Goal: Information Seeking & Learning: Learn about a topic

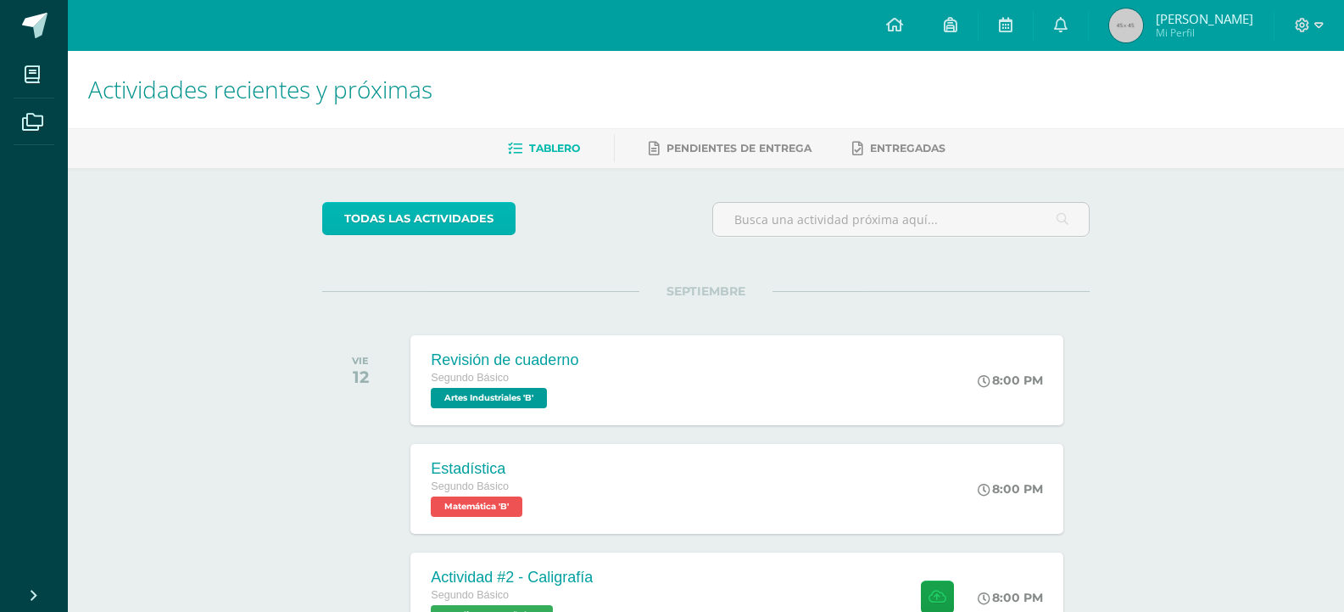
click at [450, 221] on link "todas las Actividades" at bounding box center [418, 218] width 193 height 33
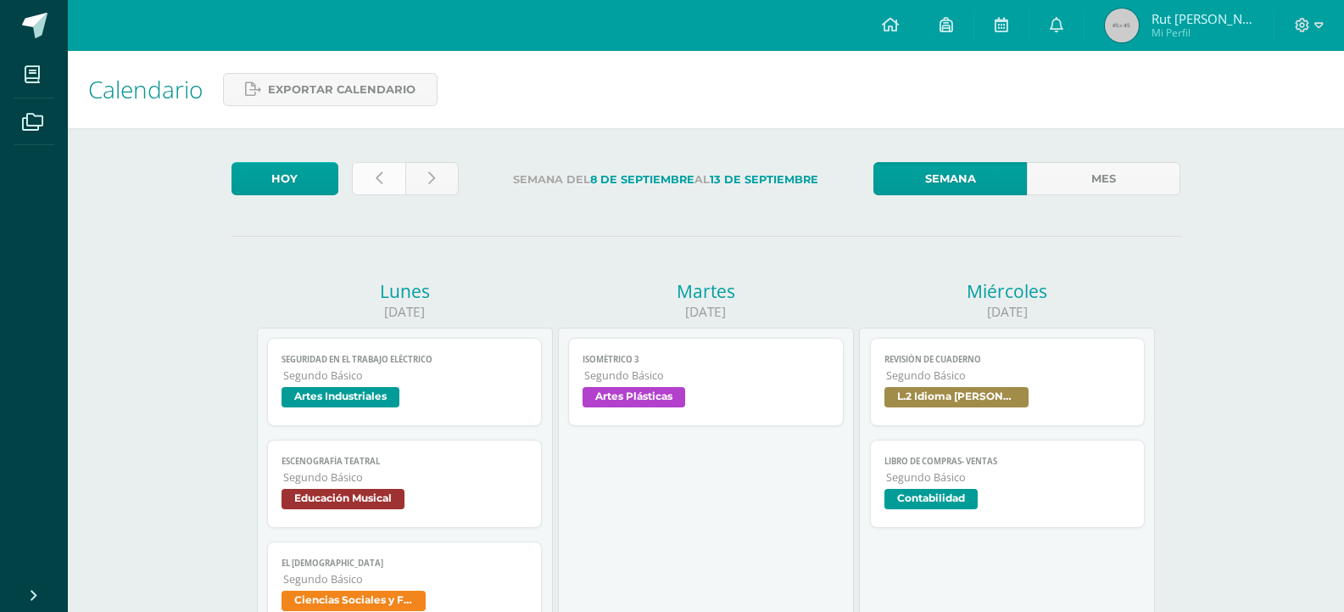
click at [382, 175] on link at bounding box center [378, 178] width 53 height 33
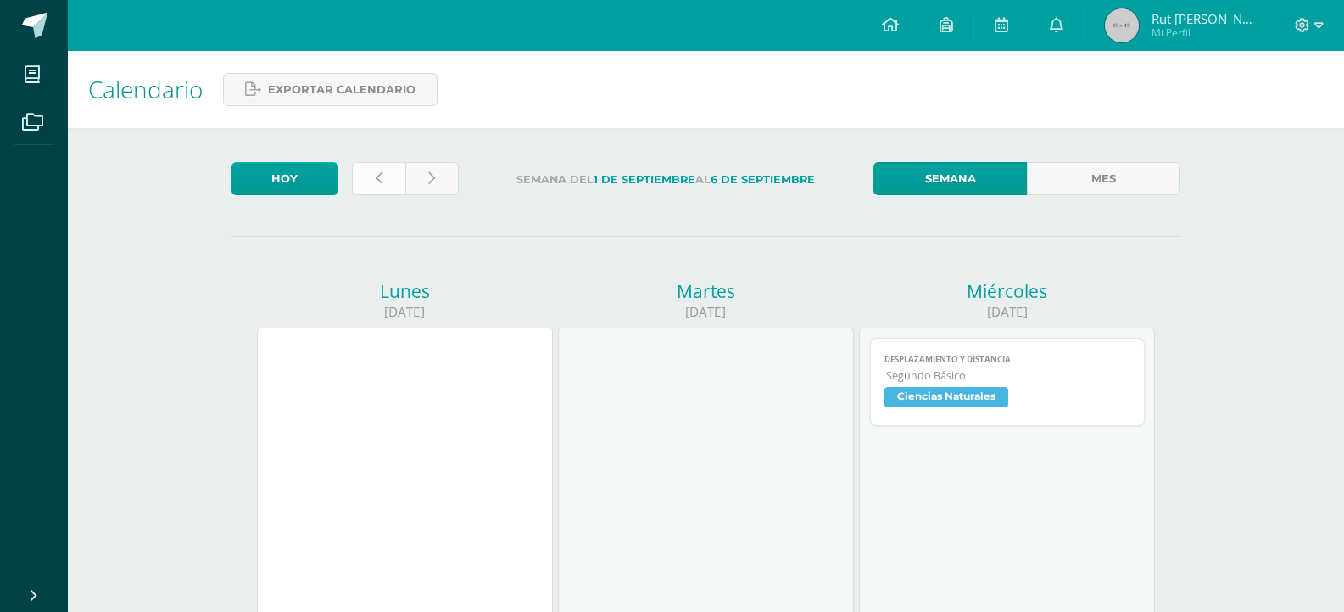
click at [372, 187] on link at bounding box center [378, 178] width 53 height 33
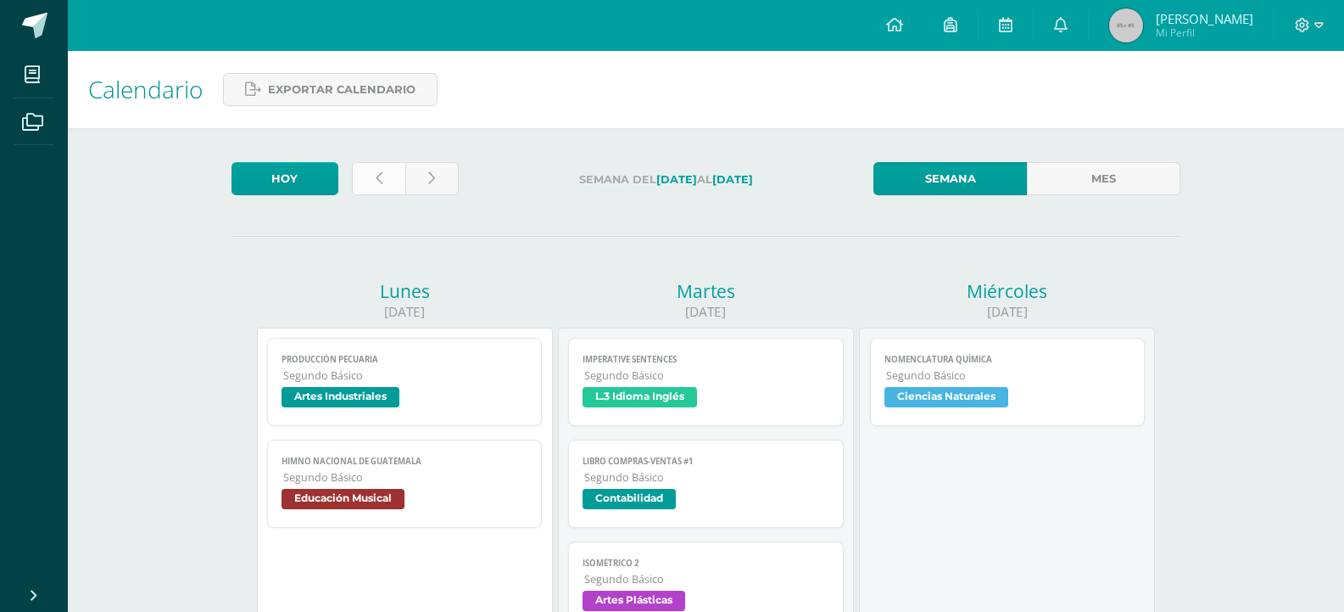
click at [366, 184] on link at bounding box center [378, 178] width 53 height 33
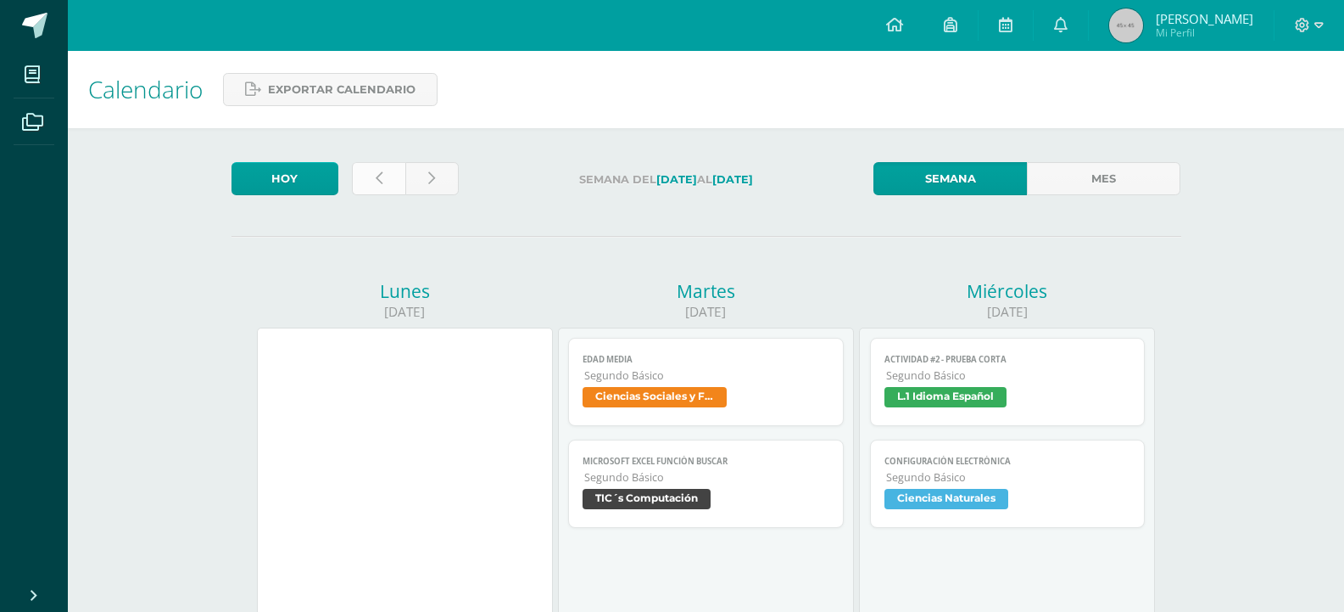
click at [382, 165] on link at bounding box center [378, 178] width 53 height 33
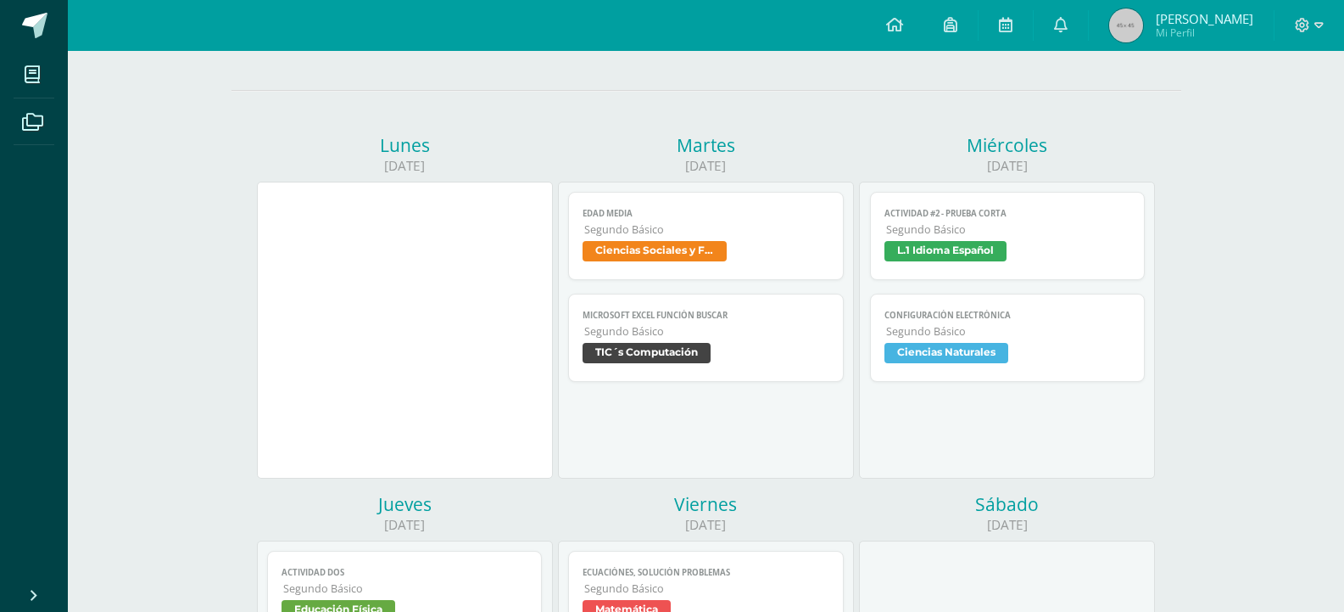
scroll to position [254, 0]
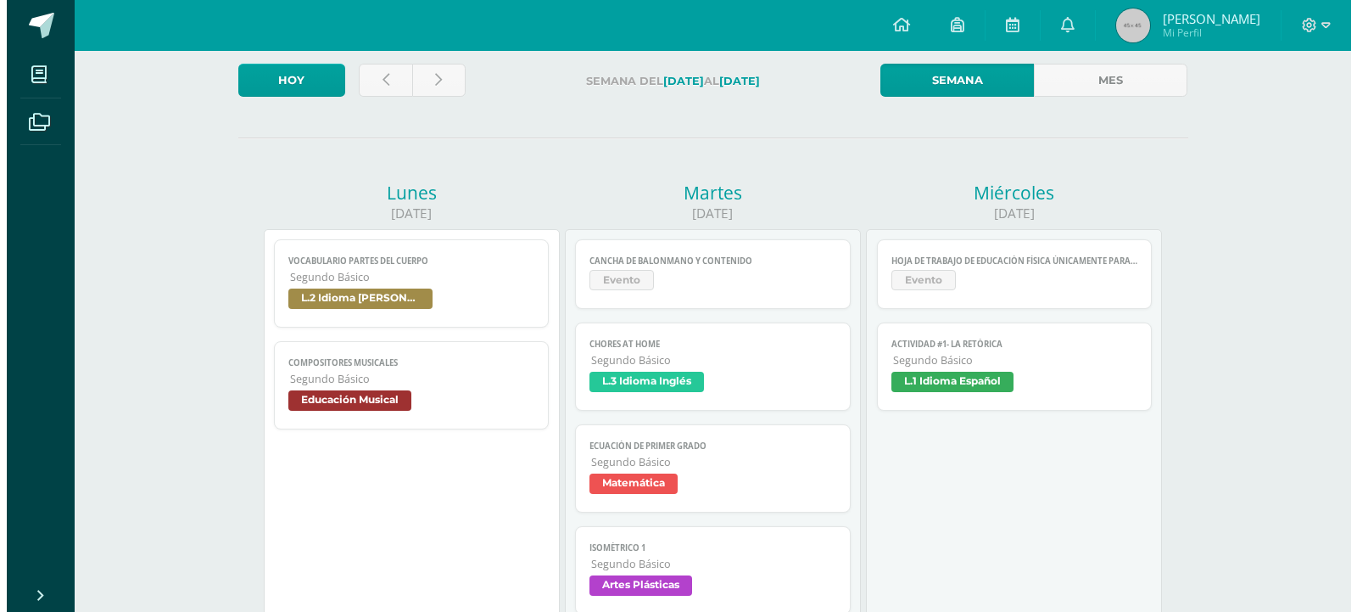
scroll to position [85, 0]
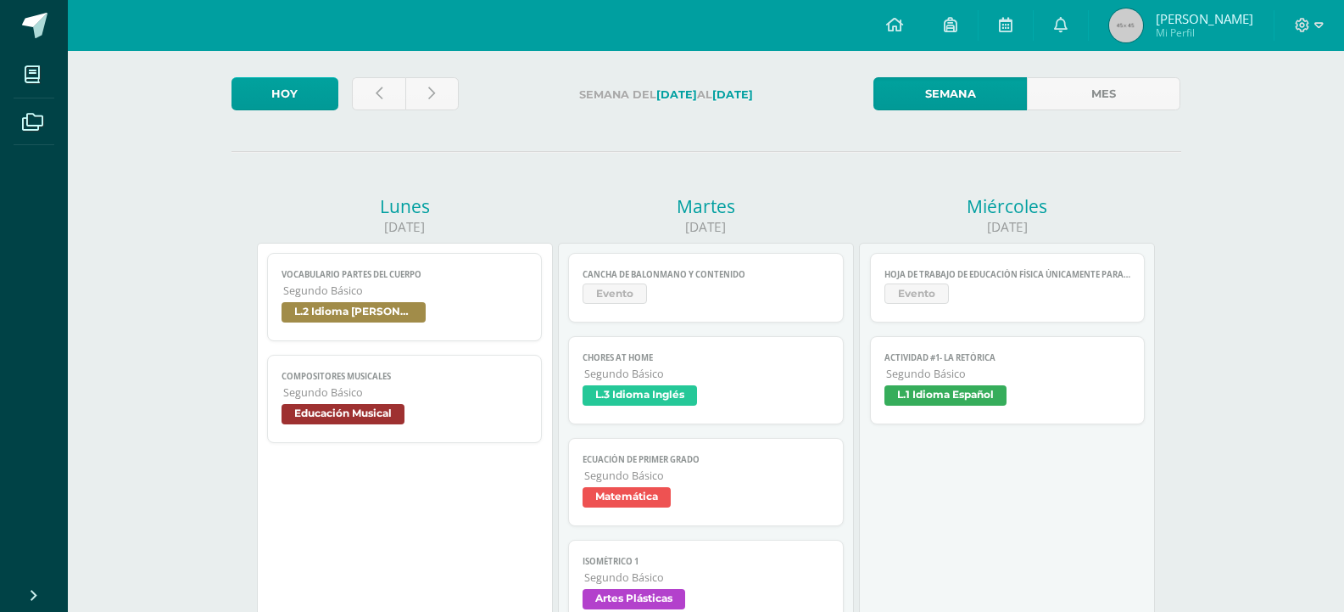
click at [687, 305] on span "Evento" at bounding box center [706, 295] width 247 height 25
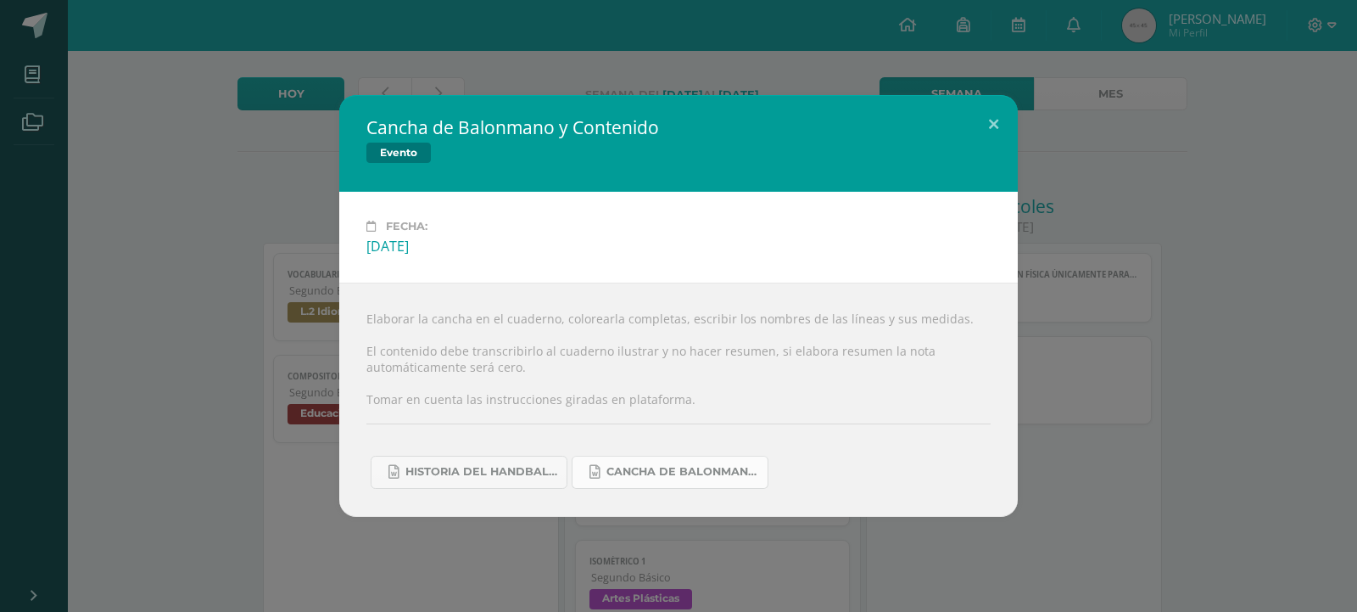
click at [656, 464] on link "Cancha de Balonmano.docx" at bounding box center [670, 471] width 197 height 33
click at [651, 476] on span "Cancha de Balonmano.docx" at bounding box center [682, 472] width 153 height 14
click at [489, 470] on span "Historia del handball.docx" at bounding box center [481, 472] width 153 height 14
